Goal: Information Seeking & Learning: Learn about a topic

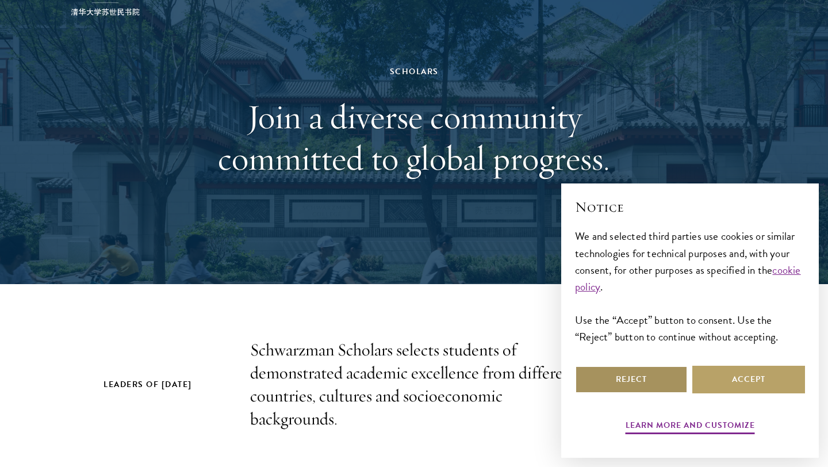
click at [651, 380] on button "Reject" at bounding box center [631, 380] width 113 height 28
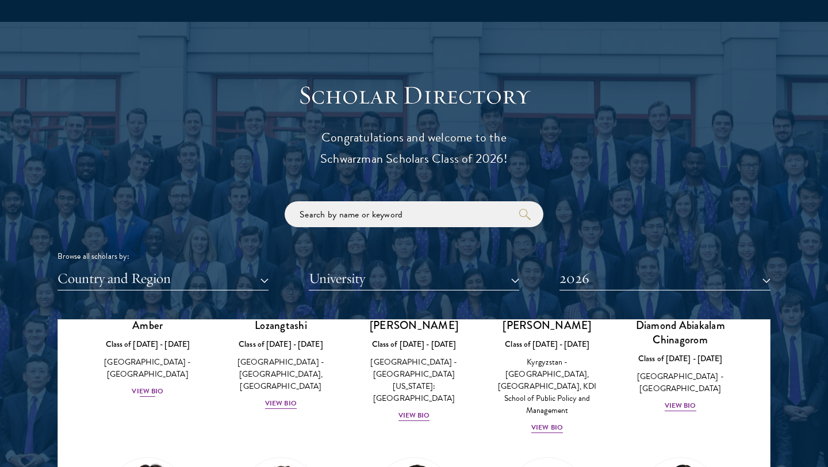
scroll to position [138, 0]
click at [148, 385] on div "View Bio" at bounding box center [148, 390] width 32 height 11
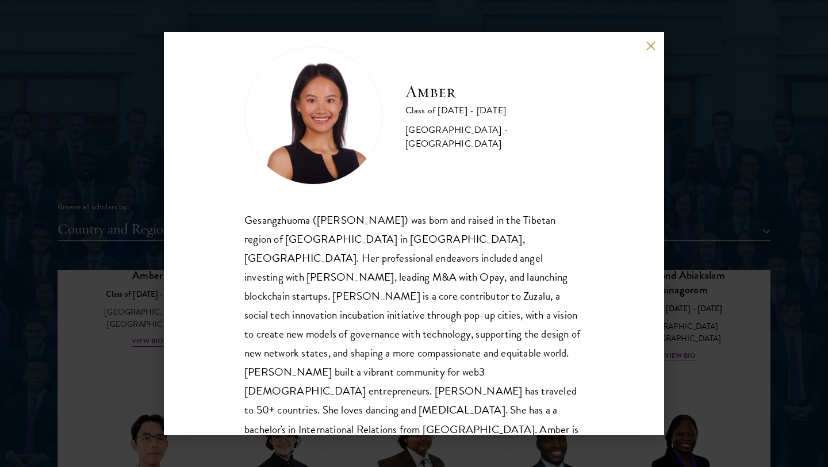
scroll to position [1292, 0]
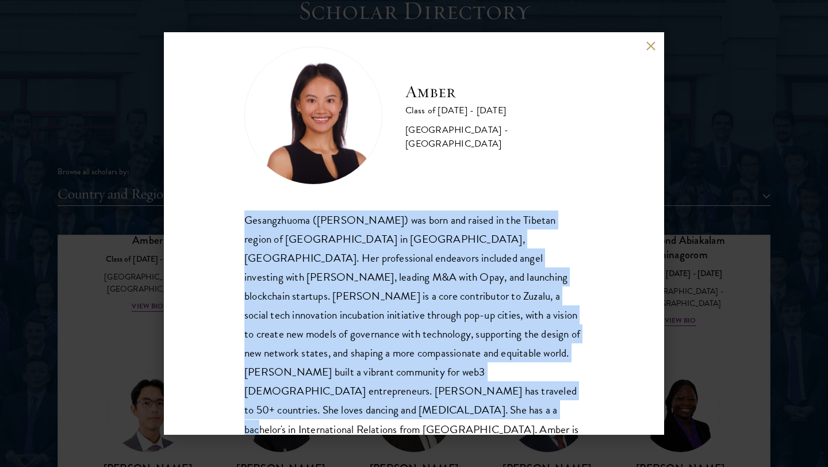
drag, startPoint x: 246, startPoint y: 218, endPoint x: 460, endPoint y: 397, distance: 278.8
click at [460, 397] on div "Gesangzhuoma ([PERSON_NAME]) was born and raised in the Tibetan region of [GEOG…" at bounding box center [413, 333] width 339 height 247
copy div "Gesangzhuoma ([PERSON_NAME]) was born and raised in the Tibetan region of [GEOG…"
click at [652, 44] on button at bounding box center [651, 46] width 10 height 10
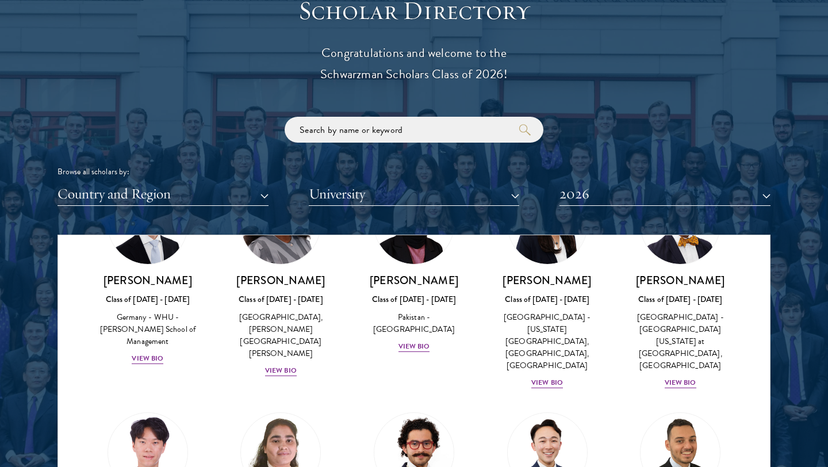
scroll to position [2334, 0]
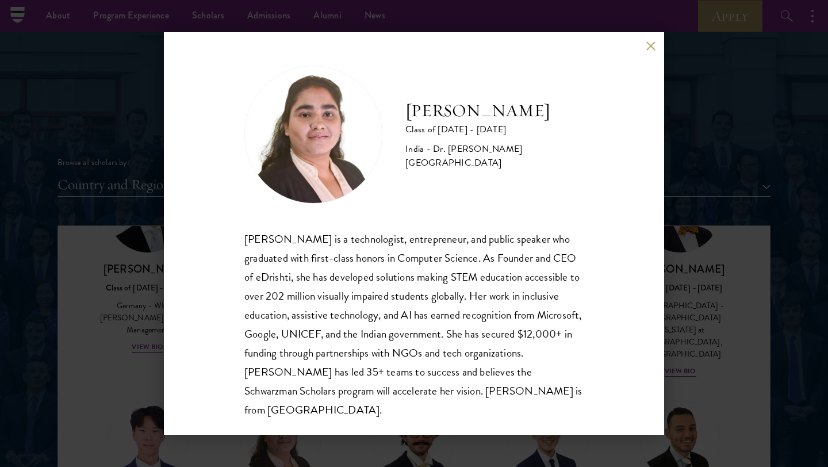
scroll to position [1299, 0]
click at [649, 44] on button at bounding box center [651, 46] width 10 height 10
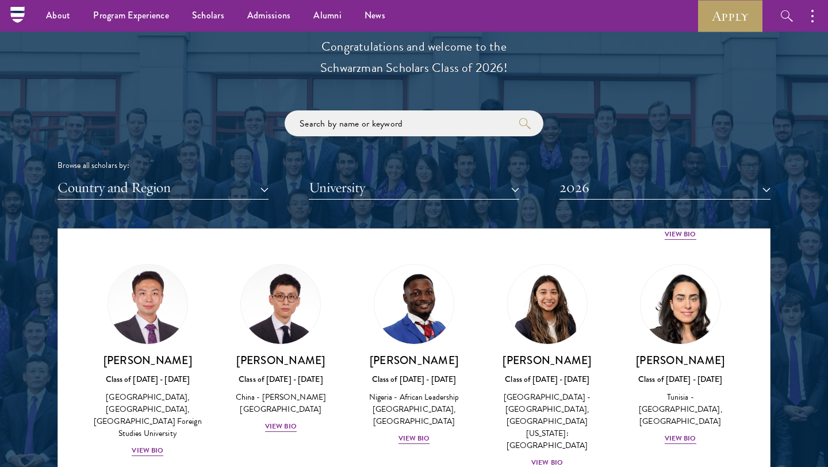
scroll to position [3534, 0]
click at [225, 192] on button "Country and Region" at bounding box center [163, 188] width 211 height 24
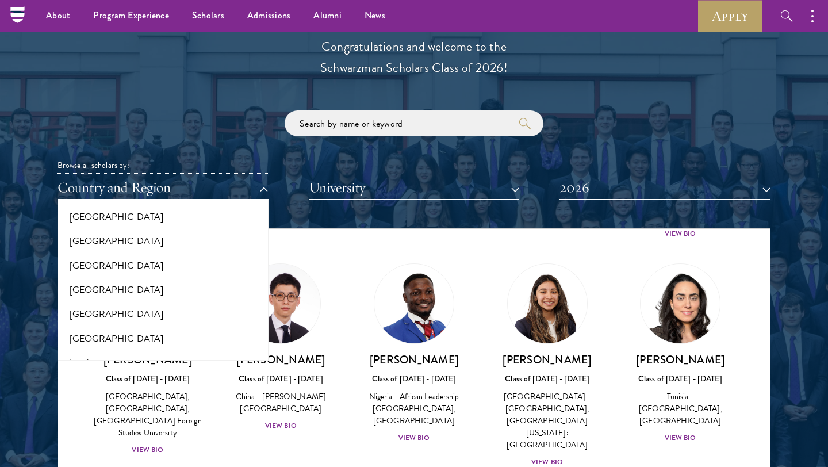
scroll to position [856, 0]
click at [181, 270] on button "[GEOGRAPHIC_DATA]" at bounding box center [163, 267] width 204 height 24
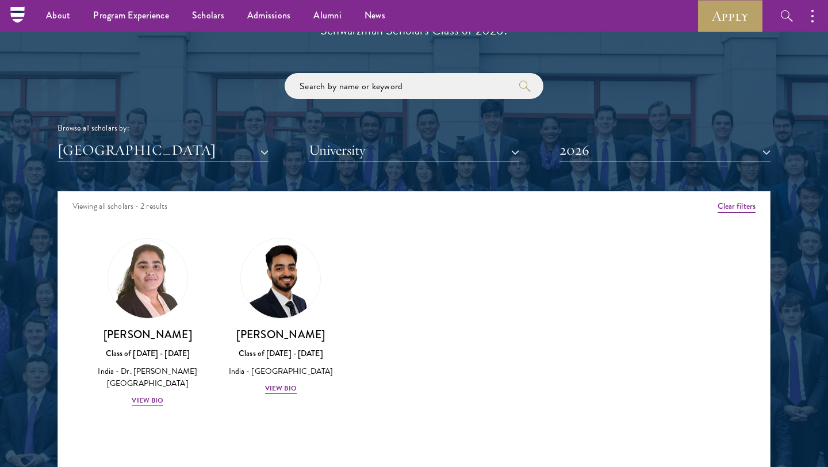
scroll to position [1343, 0]
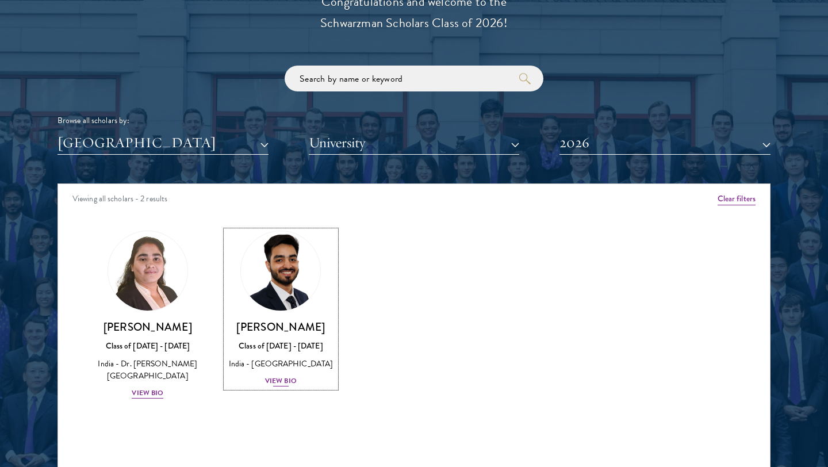
click at [288, 384] on div "View Bio" at bounding box center [281, 381] width 32 height 11
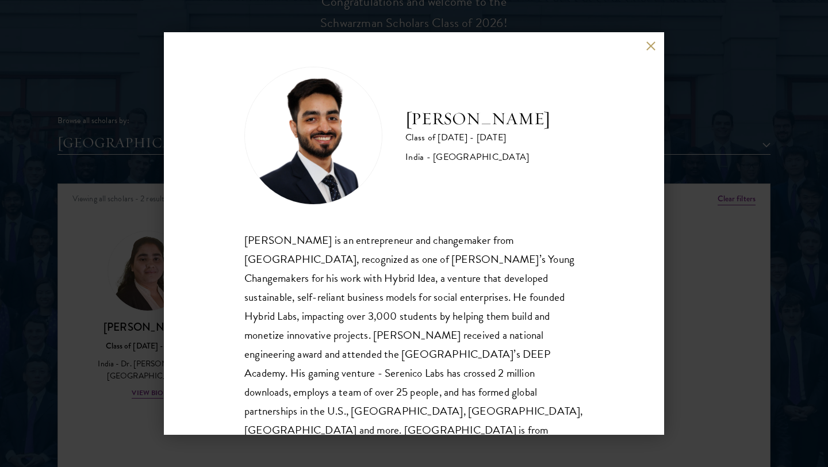
scroll to position [20, 0]
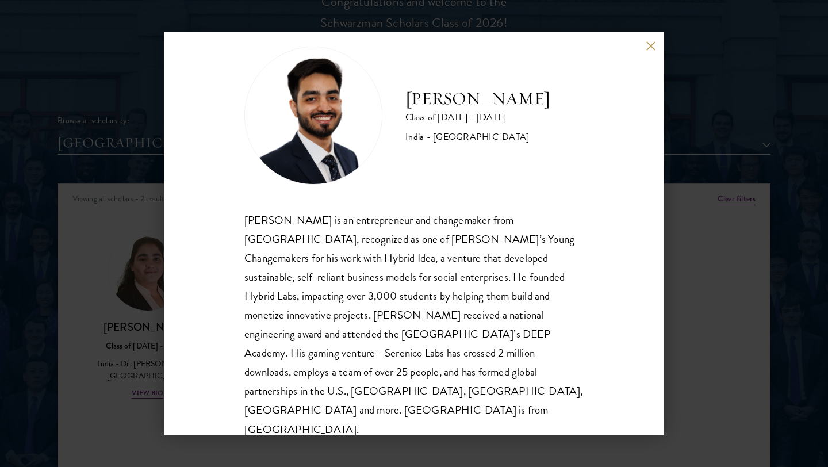
click at [650, 39] on div "[PERSON_NAME] Class of [DATE] - [DATE] [GEOGRAPHIC_DATA] - [GEOGRAPHIC_DATA] [P…" at bounding box center [414, 233] width 500 height 403
click at [649, 45] on button at bounding box center [651, 46] width 10 height 10
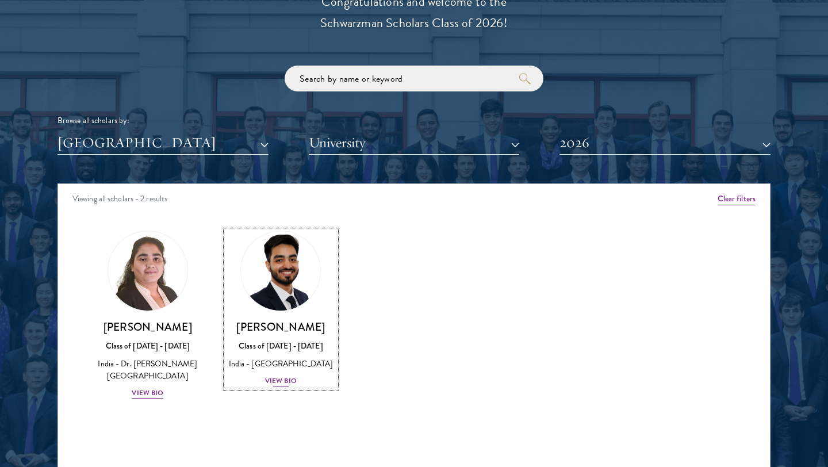
click at [275, 383] on div "View Bio" at bounding box center [281, 381] width 32 height 11
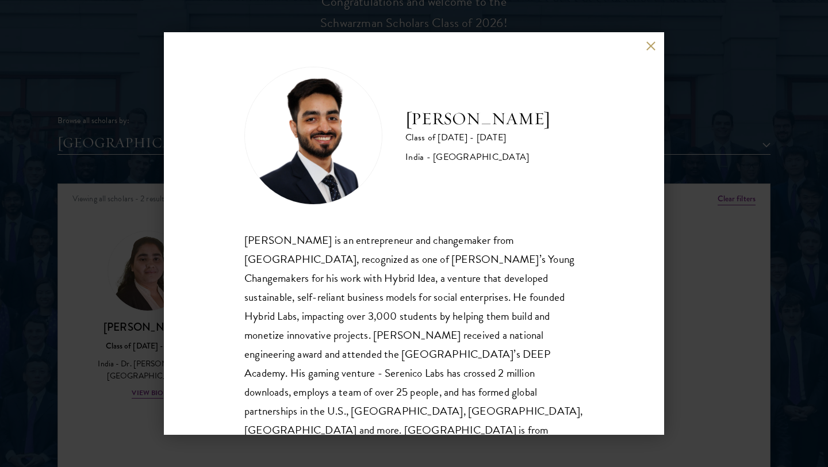
scroll to position [20, 0]
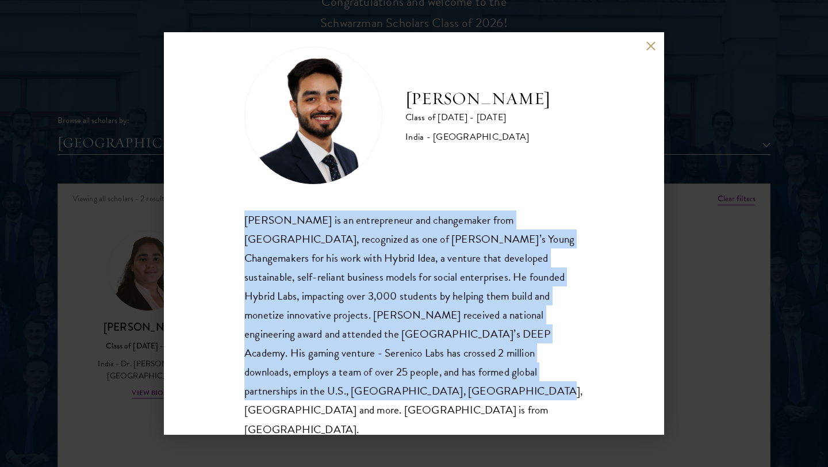
drag, startPoint x: 244, startPoint y: 220, endPoint x: 281, endPoint y: 405, distance: 188.7
click at [281, 405] on div "[PERSON_NAME] Class of [DATE] - [DATE] [GEOGRAPHIC_DATA] - [GEOGRAPHIC_DATA] [P…" at bounding box center [414, 233] width 500 height 403
copy div "[PERSON_NAME] is an entrepreneur and changemaker from [GEOGRAPHIC_DATA], recogn…"
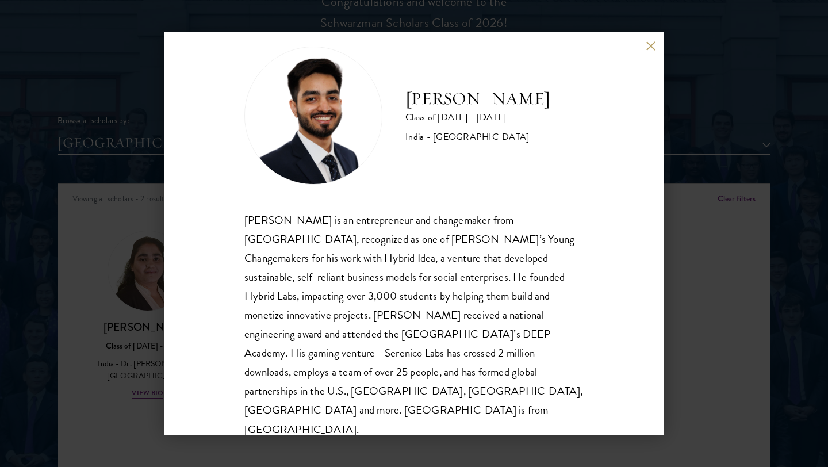
click at [650, 37] on div "[PERSON_NAME] Class of [DATE] - [DATE] [GEOGRAPHIC_DATA] - [GEOGRAPHIC_DATA] [P…" at bounding box center [414, 233] width 500 height 403
click at [652, 49] on button at bounding box center [651, 46] width 10 height 10
